Goal: Check status: Check status

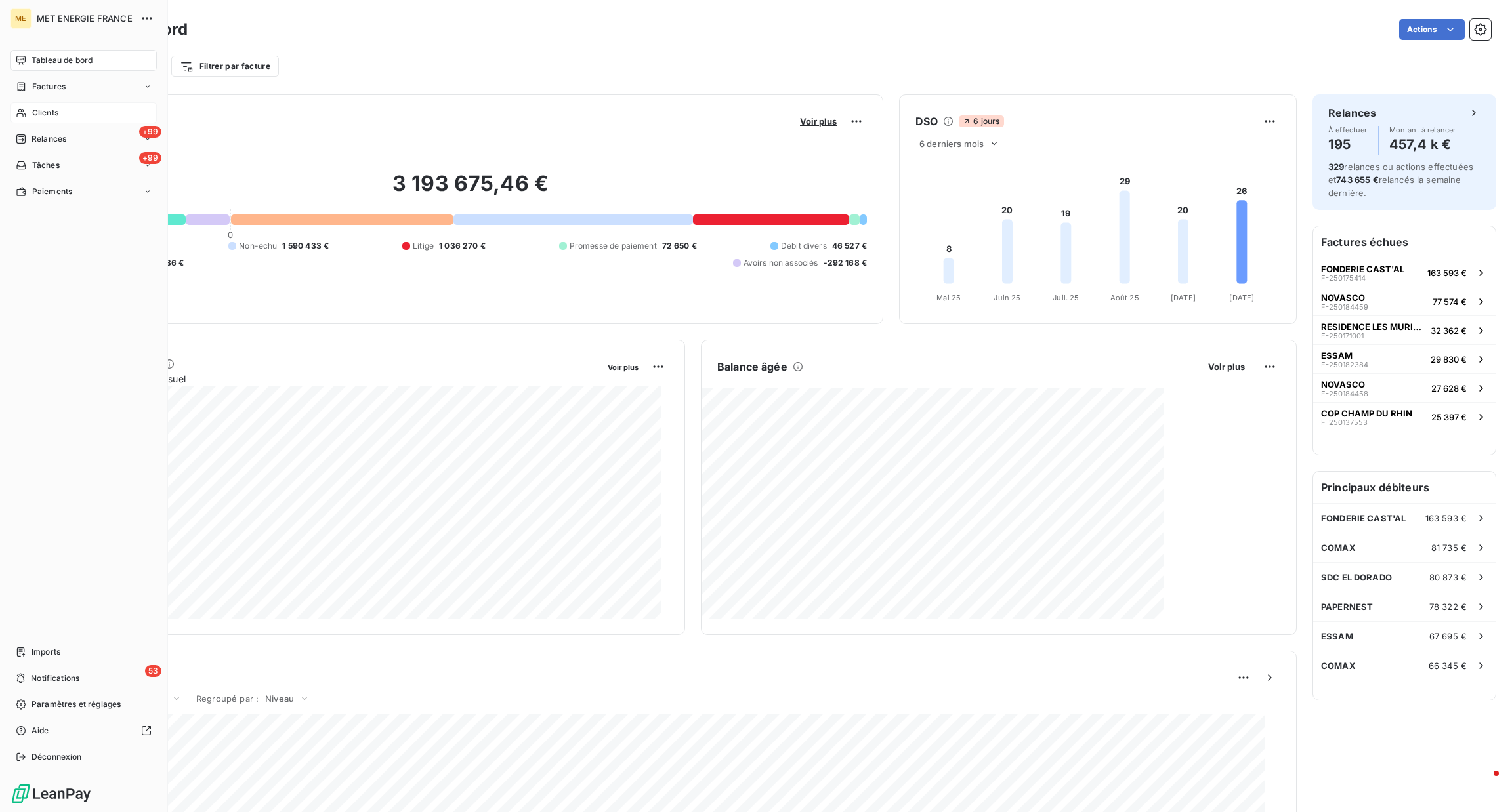
click at [34, 111] on span "Clients" at bounding box center [45, 113] width 26 height 12
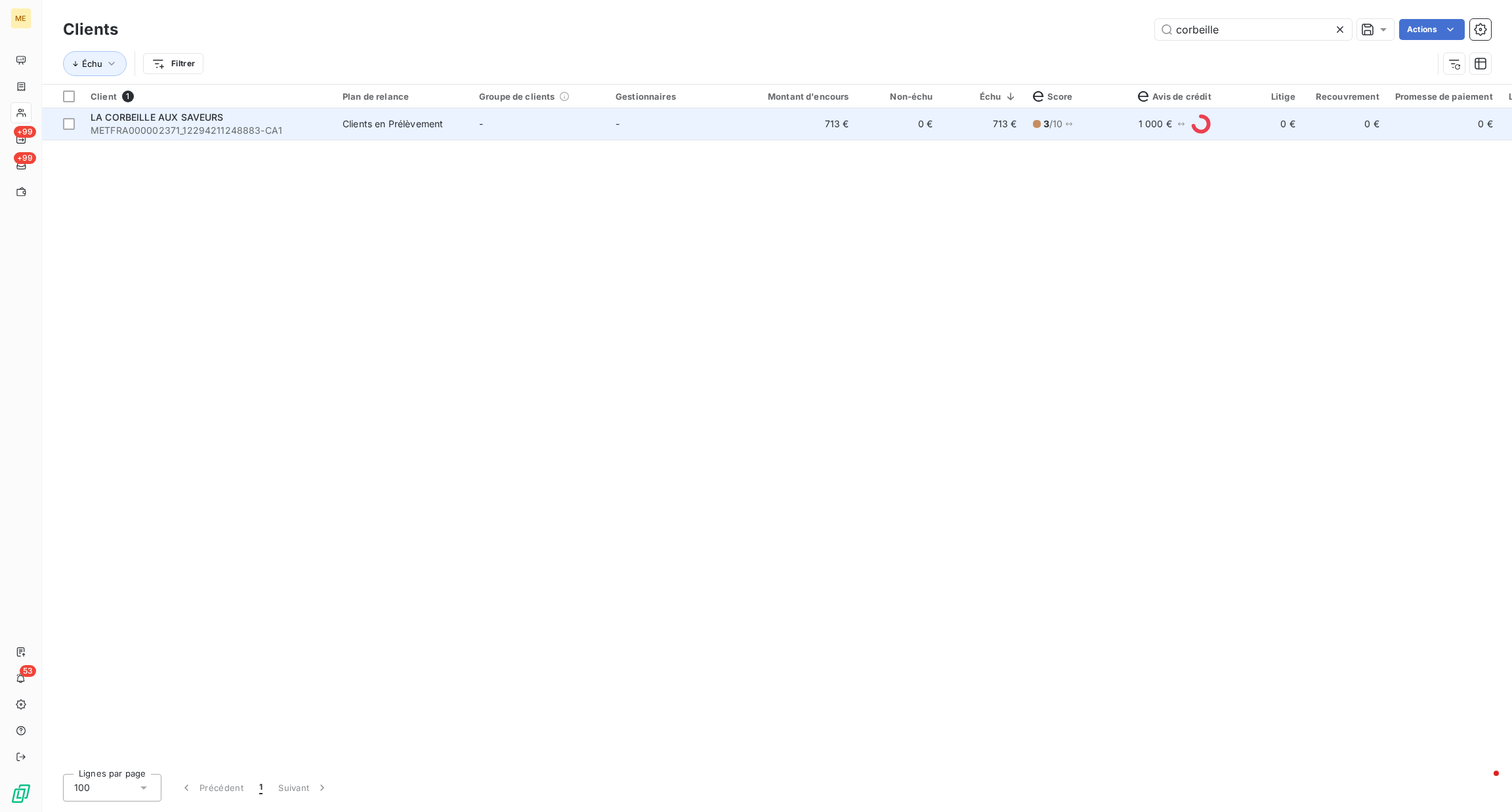
type input "corbeille"
click at [600, 128] on td "-" at bounding box center [539, 124] width 136 height 31
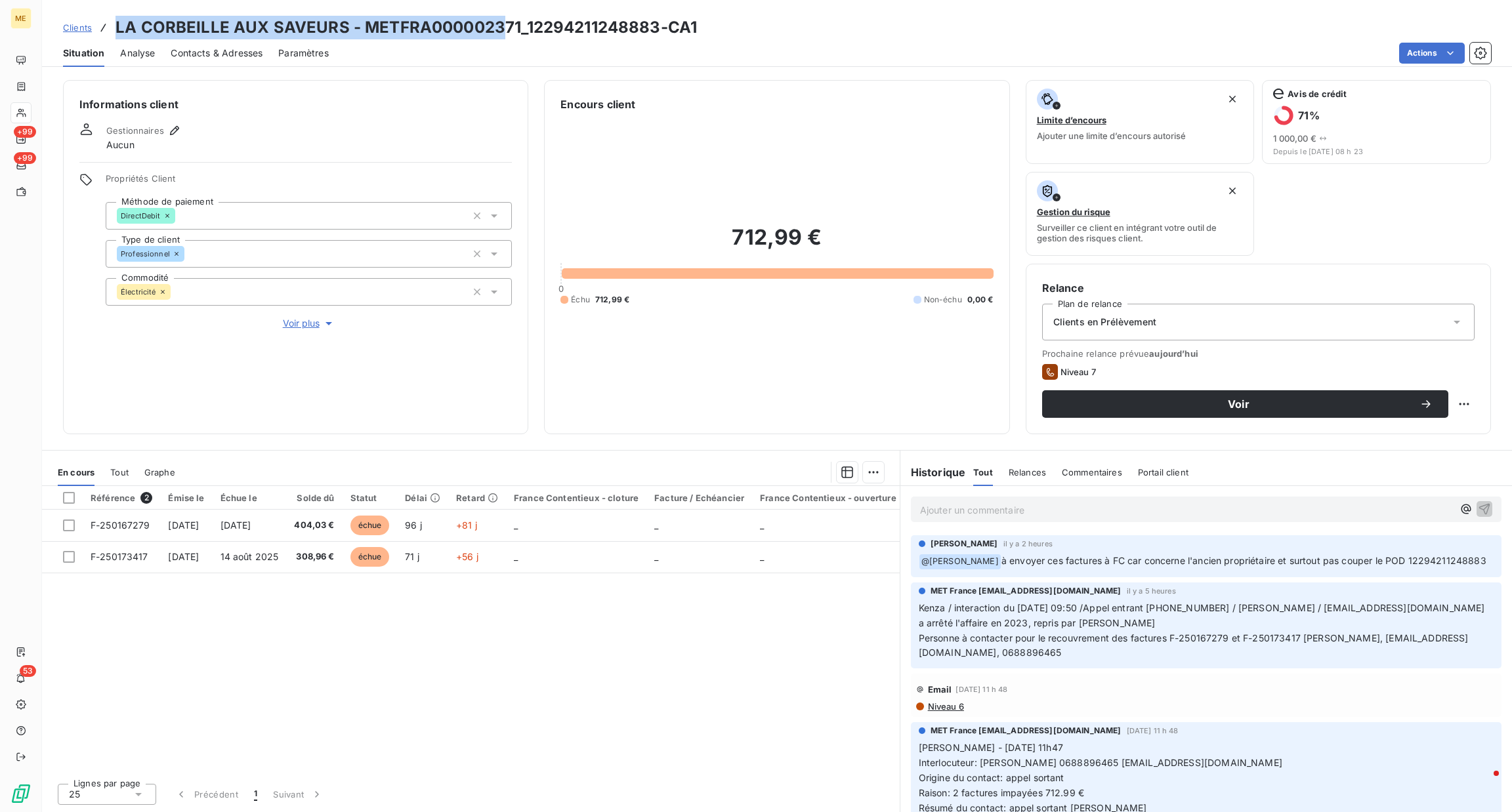
drag, startPoint x: 111, startPoint y: 24, endPoint x: 499, endPoint y: 24, distance: 388.0
click at [499, 24] on div "Clients LA CORBEILLE AUX SAVEURS - METFRA000002371_12294211248883-CA1" at bounding box center [380, 27] width 634 height 23
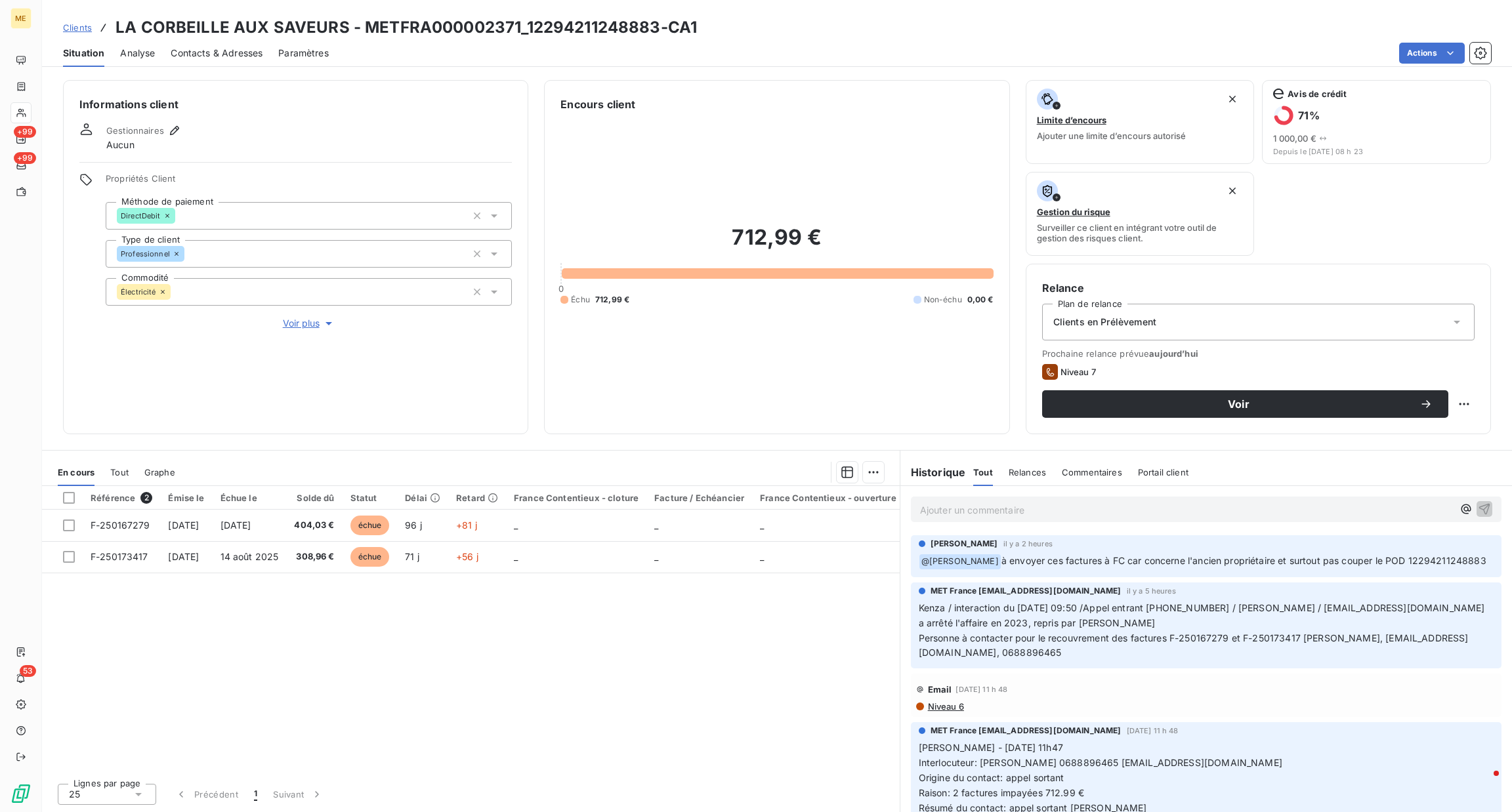
click at [468, 47] on div "Actions" at bounding box center [918, 53] width 1147 height 21
drag, startPoint x: 120, startPoint y: 27, endPoint x: 337, endPoint y: 21, distance: 217.1
click at [333, 21] on h3 "LA CORBEILLE AUX SAVEURS - METFRA000002371_12294211248883-CA1" at bounding box center [406, 27] width 581 height 23
click at [95, 31] on div "Clients LA CORBEILLE AUX SAVEURS - METFRA000002371_12294211248883-CA1" at bounding box center [380, 27] width 634 height 23
click at [88, 32] on span "Clients" at bounding box center [77, 28] width 29 height 10
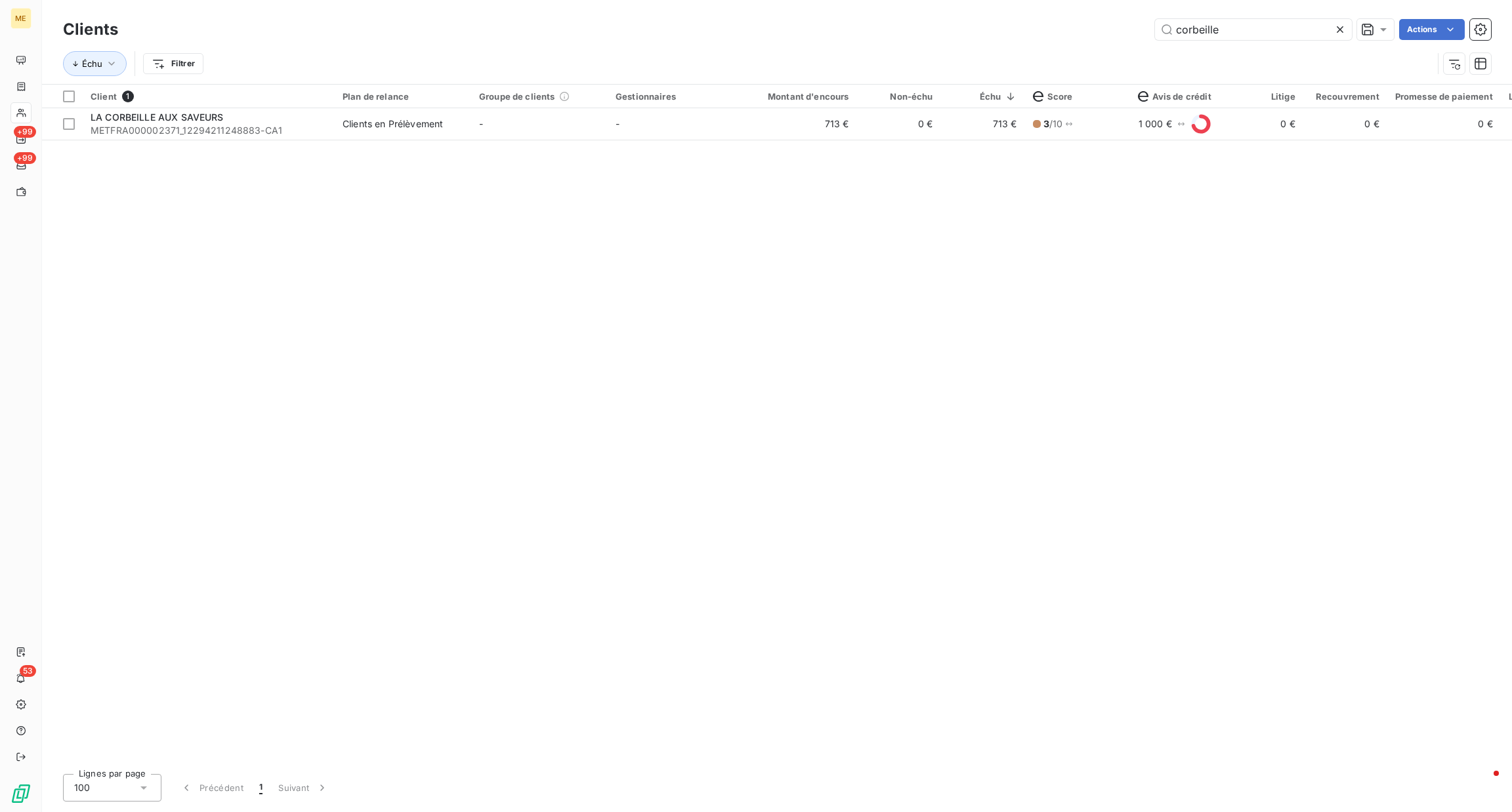
drag, startPoint x: 1249, startPoint y: 47, endPoint x: 985, endPoint y: 44, distance: 264.0
click at [1037, 49] on div "Échu Filtrer" at bounding box center [777, 63] width 1428 height 41
click at [1208, 39] on input "corbeille" at bounding box center [1253, 29] width 197 height 21
drag, startPoint x: 1211, startPoint y: 36, endPoint x: 1042, endPoint y: 36, distance: 169.0
click at [1082, 36] on div "corbeille Actions" at bounding box center [812, 29] width 1357 height 21
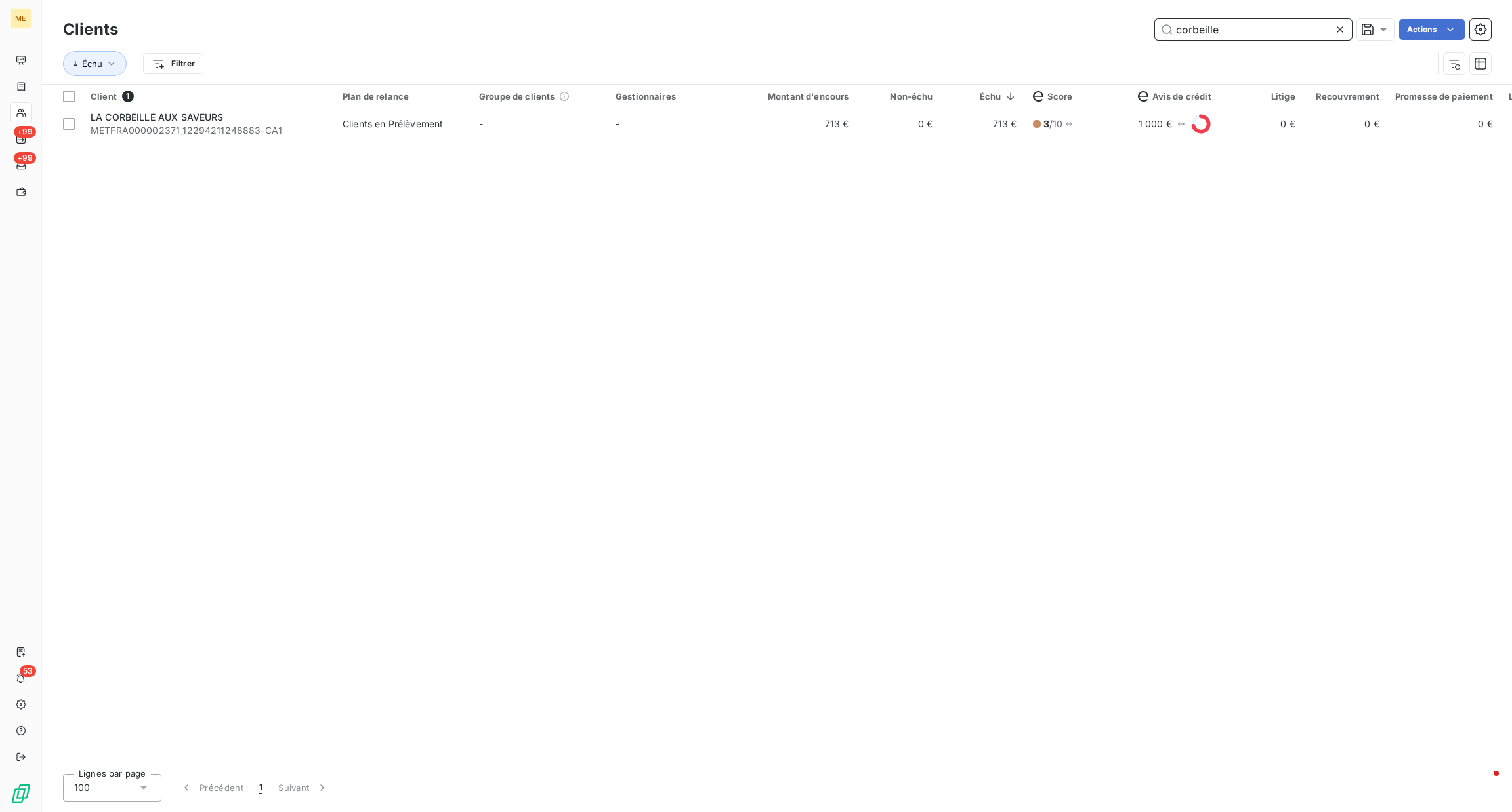
paste input "METFRA000030986"
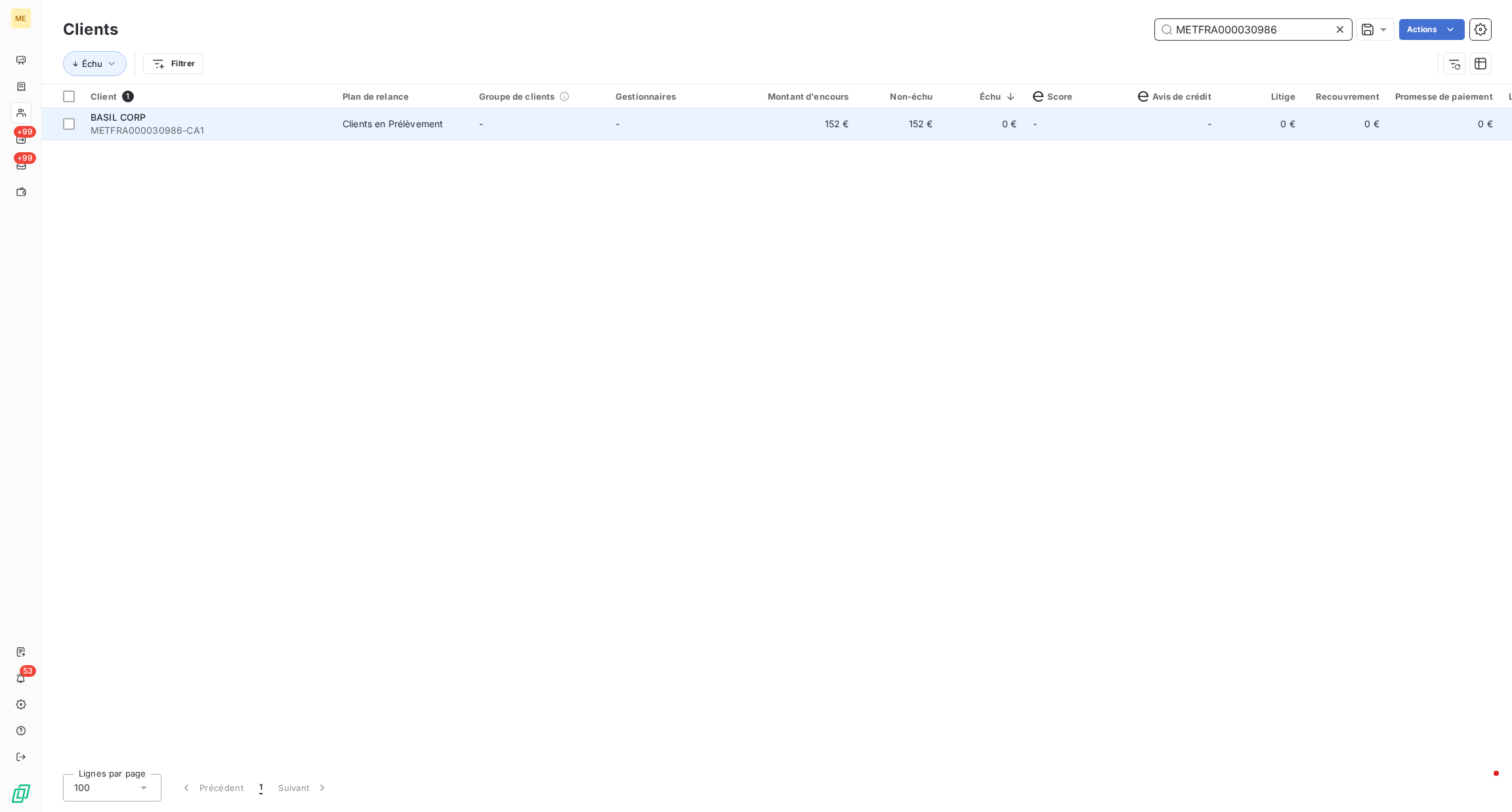
type input "METFRA000030986"
click at [223, 129] on span "METFRA000030986-CA1" at bounding box center [208, 130] width 236 height 13
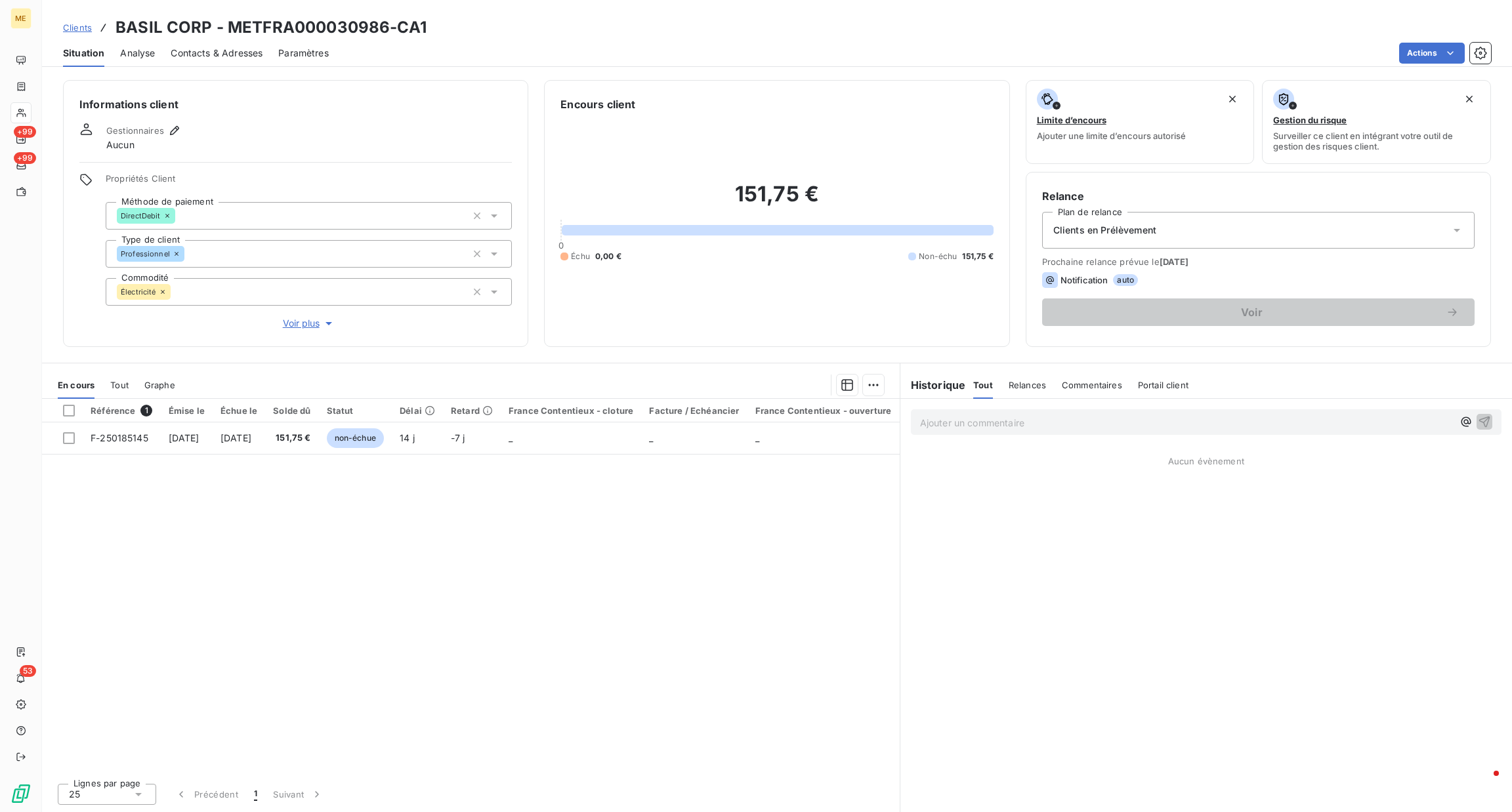
click at [125, 388] on span "Tout" at bounding box center [119, 385] width 18 height 10
click at [86, 385] on span "En cours" at bounding box center [76, 385] width 36 height 10
drag, startPoint x: 121, startPoint y: 382, endPoint x: 136, endPoint y: 394, distance: 19.2
click at [123, 382] on span "Tout" at bounding box center [119, 385] width 18 height 10
click at [94, 33] on div "Clients BASIL CORP - METFRA000030986-CA1" at bounding box center [245, 27] width 363 height 23
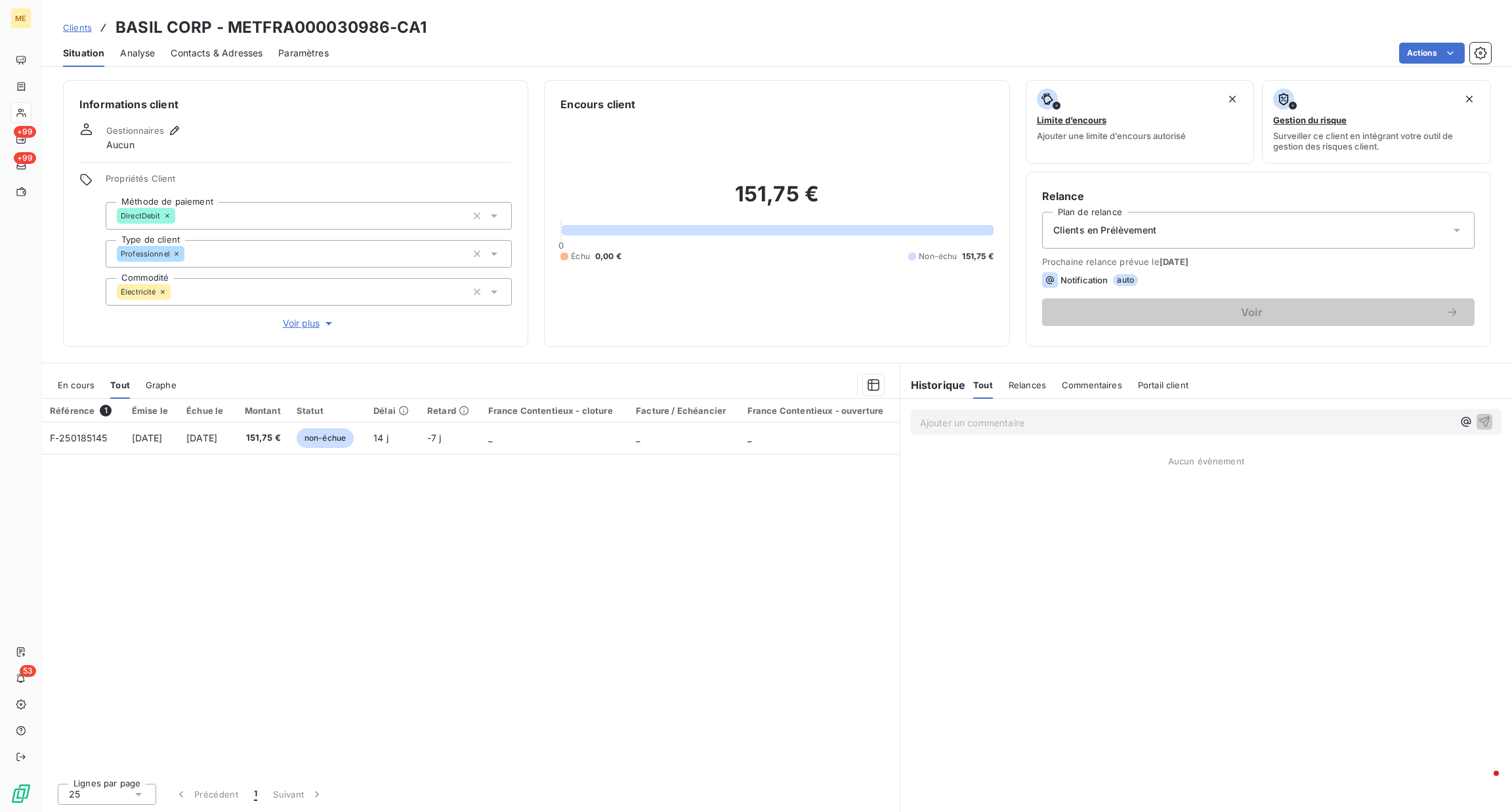
click at [91, 31] on div "Clients BASIL CORP - METFRA000030986-CA1" at bounding box center [245, 27] width 363 height 23
click at [86, 31] on span "Clients" at bounding box center [77, 28] width 29 height 10
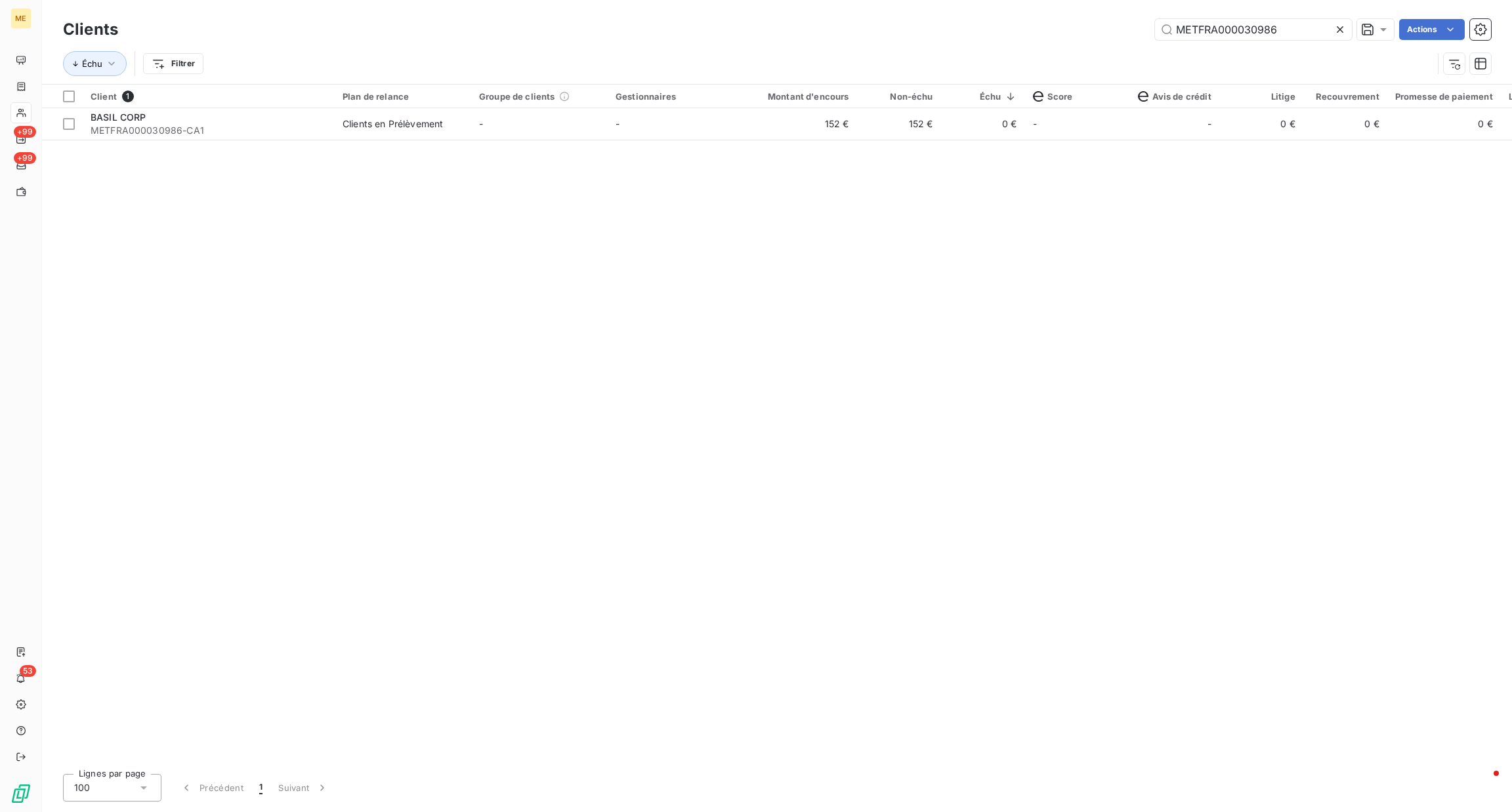
click at [1260, 31] on icon at bounding box center [1339, 29] width 13 height 13
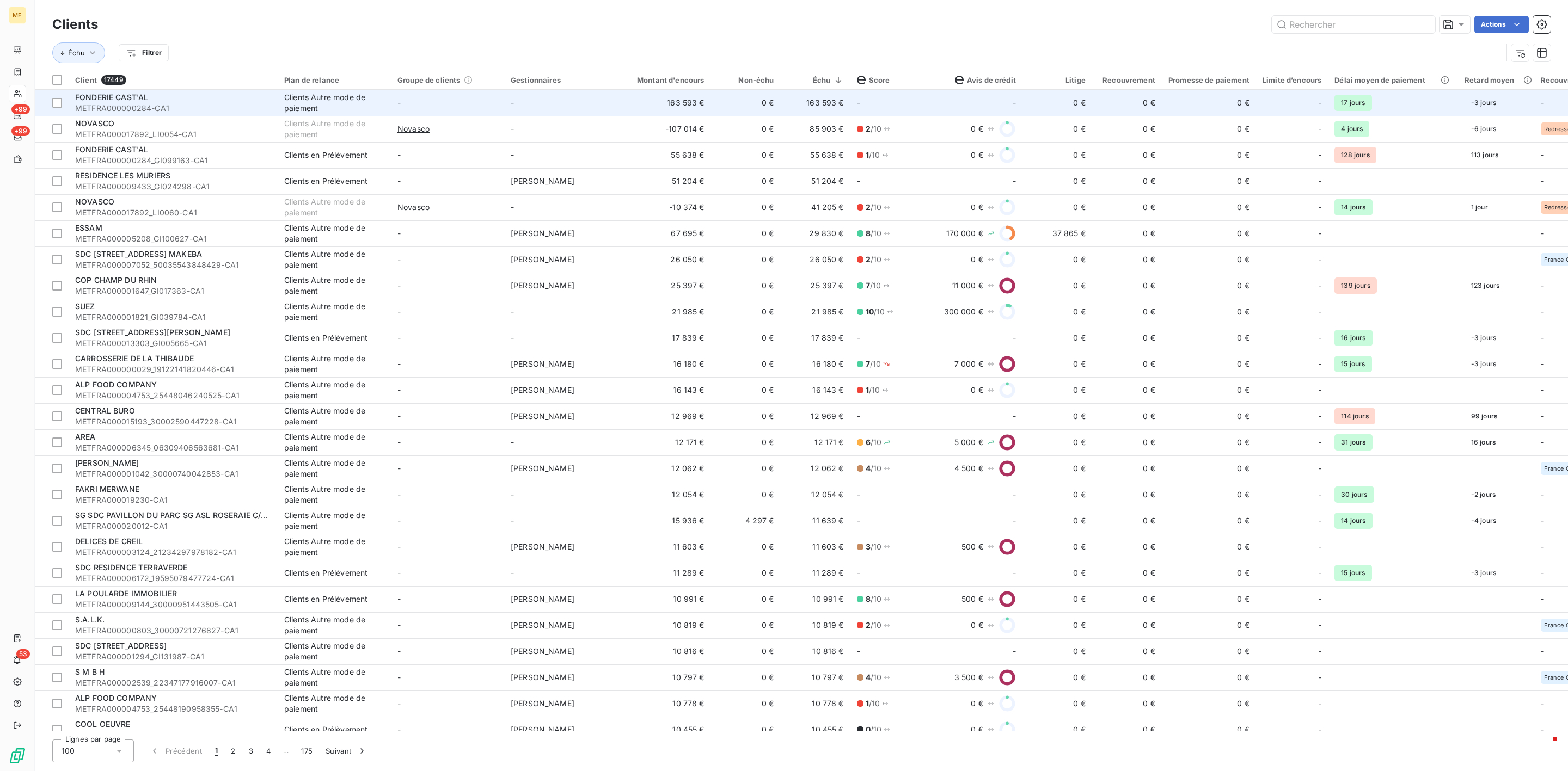
click at [153, 104] on span "METFRA000000284-CA1" at bounding box center [173, 108] width 196 height 11
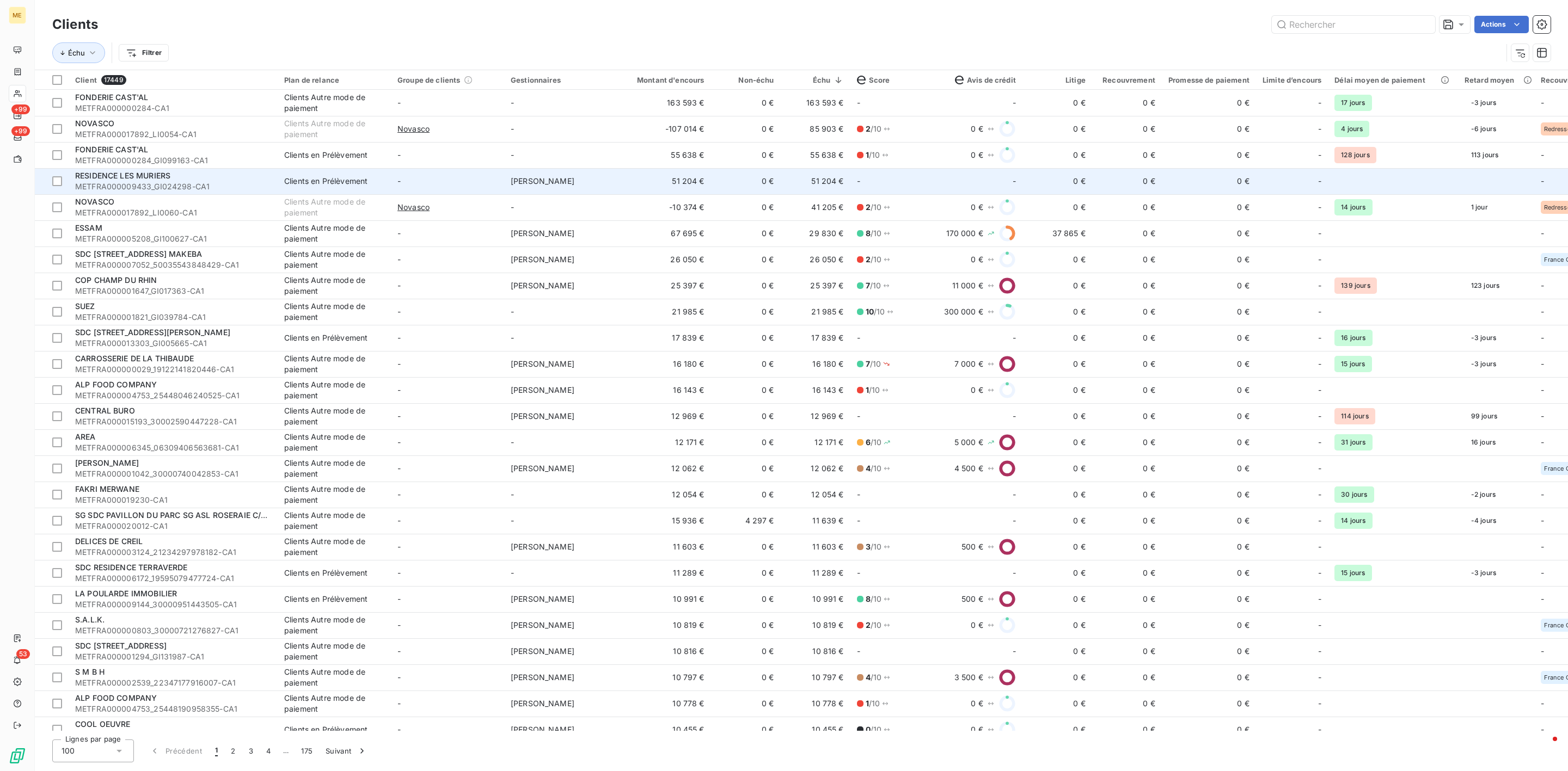
click at [207, 173] on div "RESIDENCE LES MURIERS" at bounding box center [173, 175] width 196 height 11
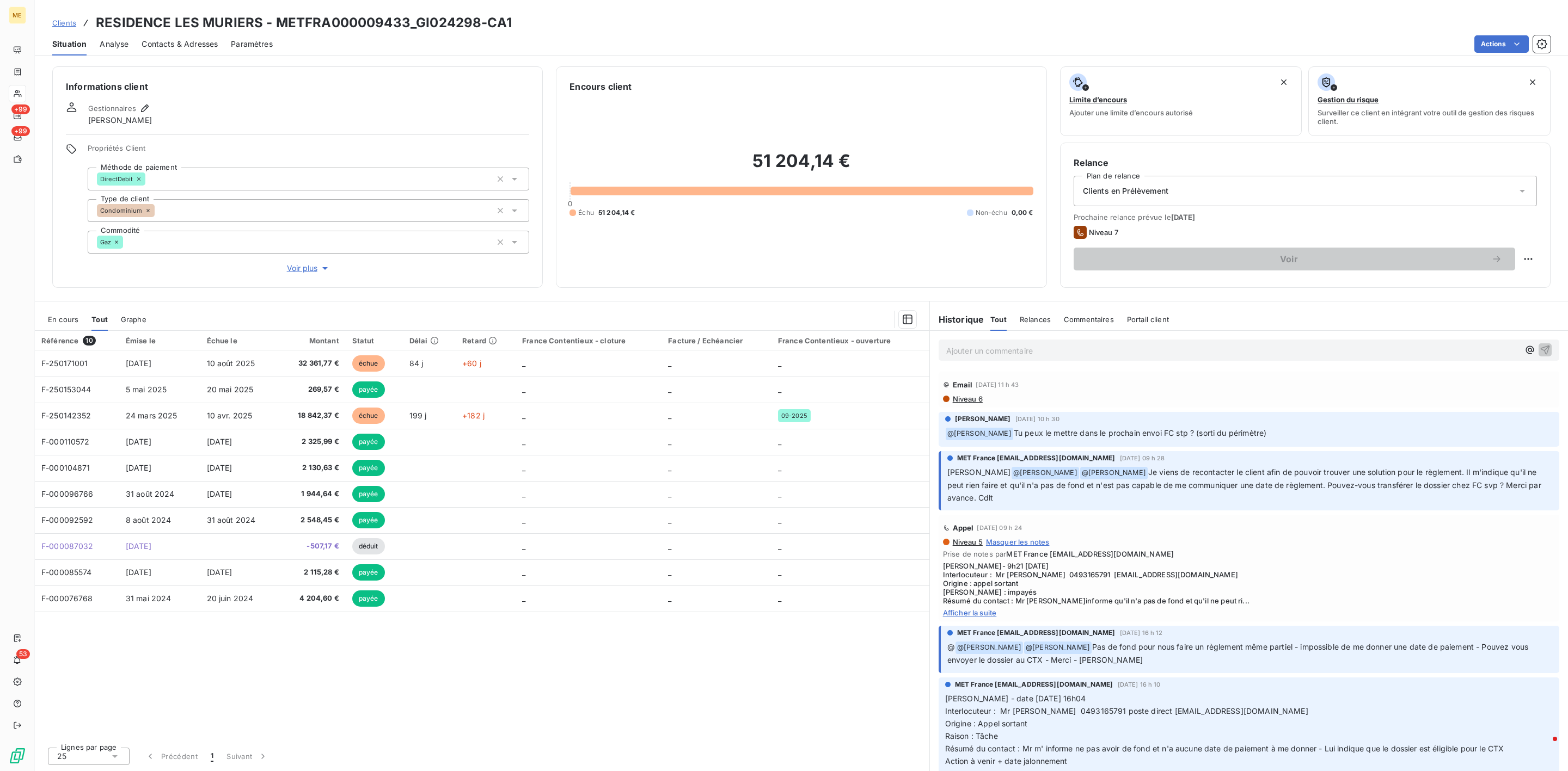
drag, startPoint x: 297, startPoint y: 269, endPoint x: 301, endPoint y: 288, distance: 19.4
click at [299, 269] on span "Voir plus" at bounding box center [309, 268] width 44 height 11
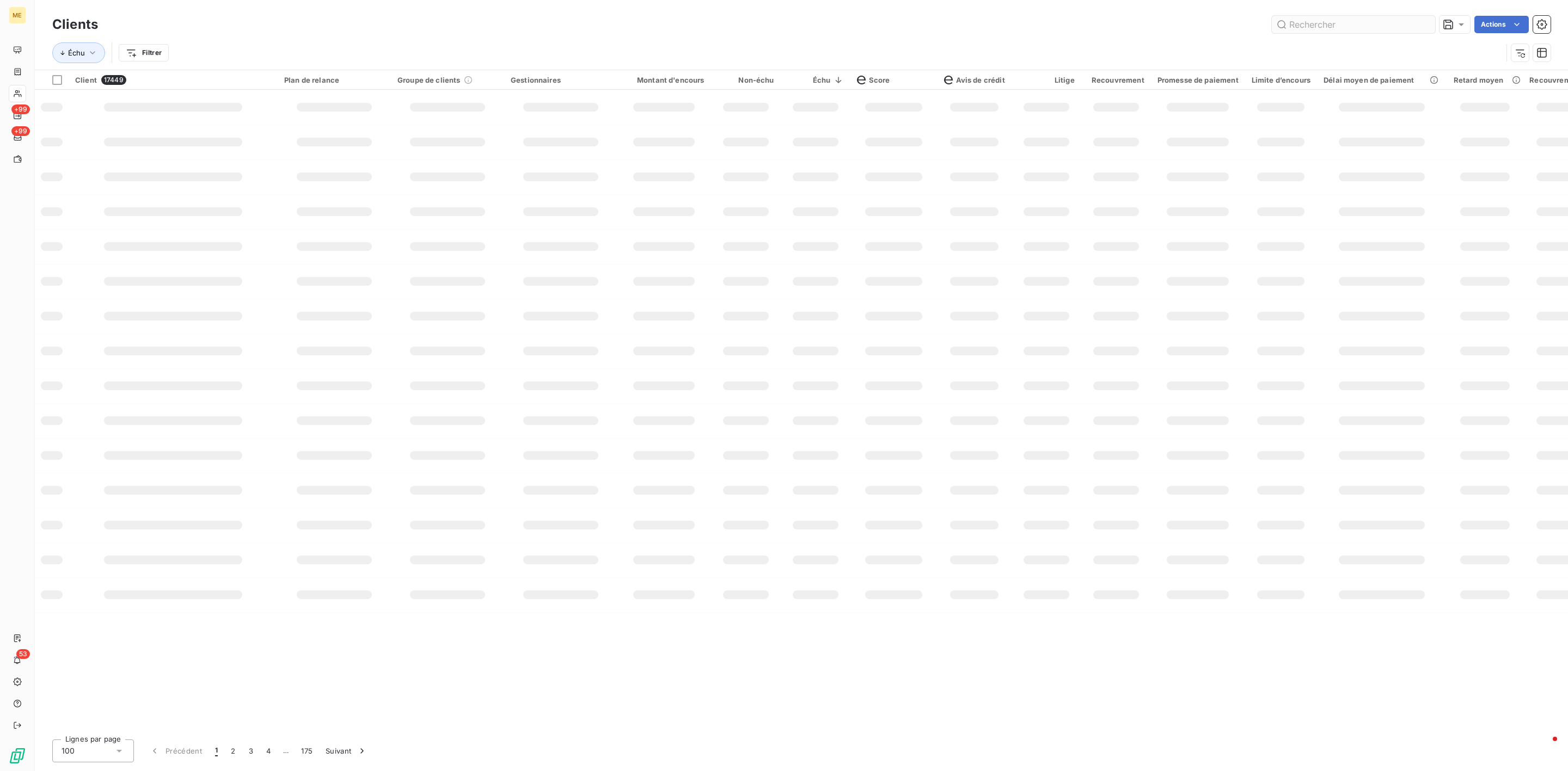
click at [1045, 27] on div "Actions" at bounding box center [830, 24] width 1439 height 17
click at [1045, 27] on input "text" at bounding box center [1353, 24] width 163 height 17
paste input "METFRA000030986"
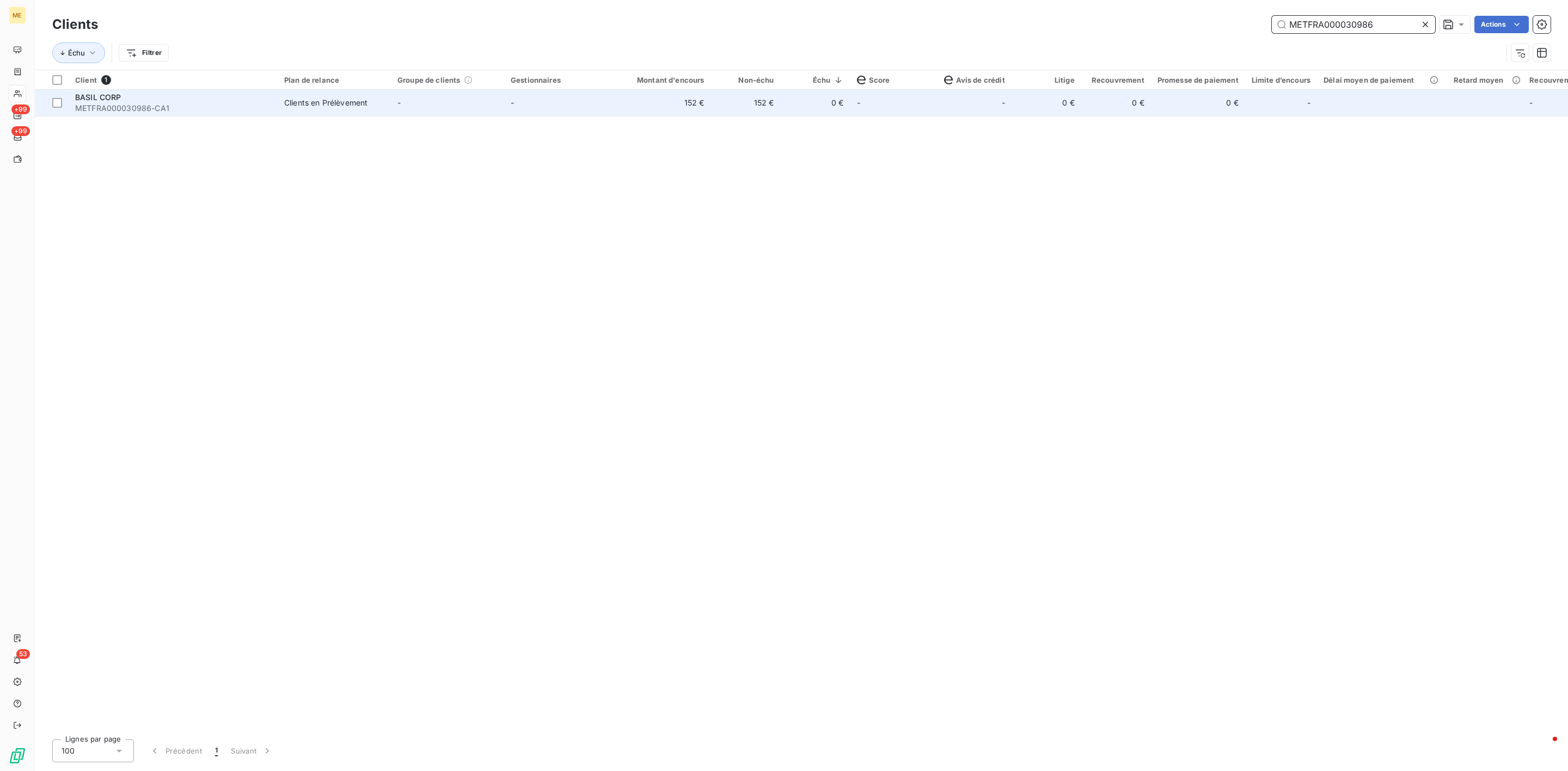
type input "METFRA000030986"
click at [175, 104] on span "METFRA000030986-CA1" at bounding box center [173, 108] width 196 height 11
